Goal: Task Accomplishment & Management: Use online tool/utility

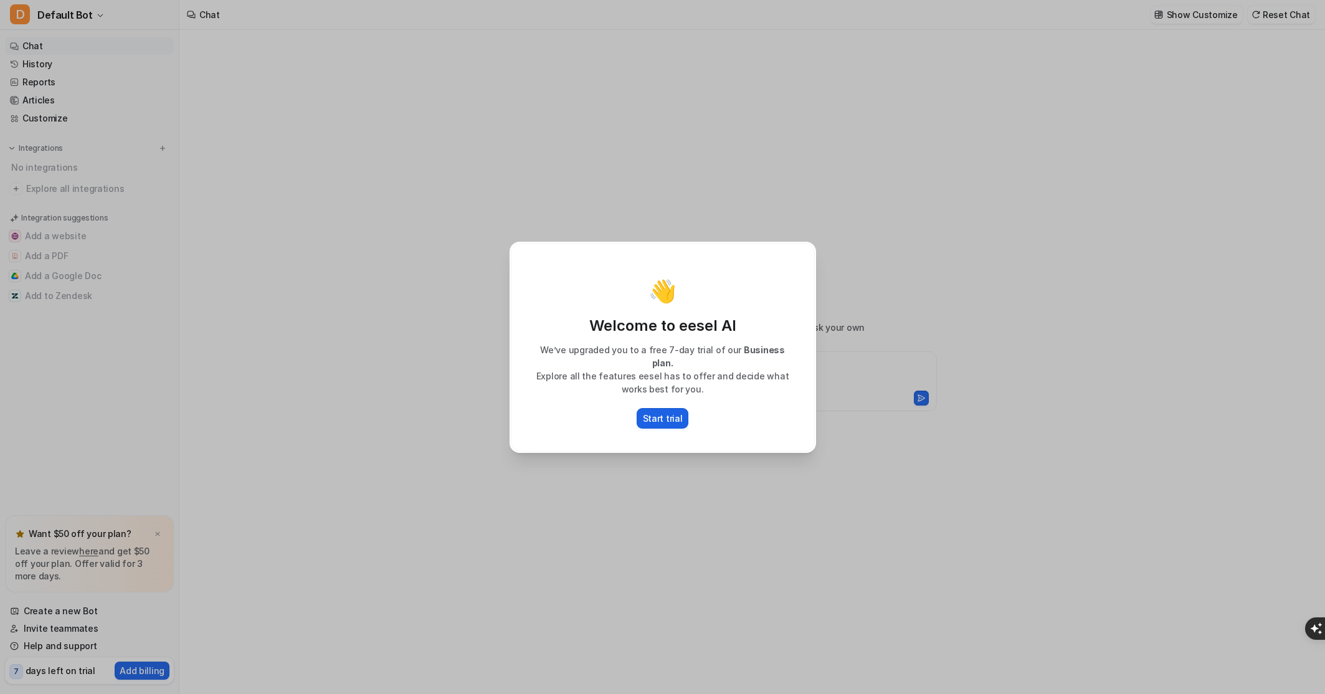
type textarea "**********"
click at [652, 416] on p "Start trial" at bounding box center [663, 418] width 40 height 13
